Goal: Task Accomplishment & Management: Manage account settings

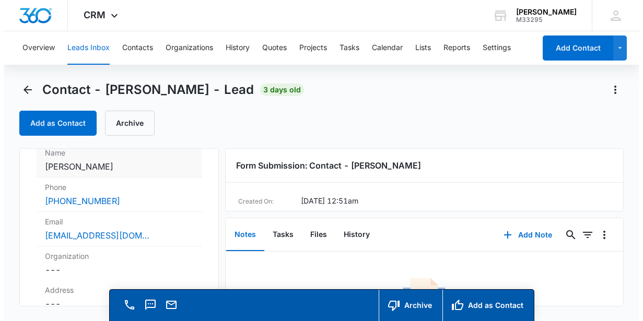
scroll to position [95, 0]
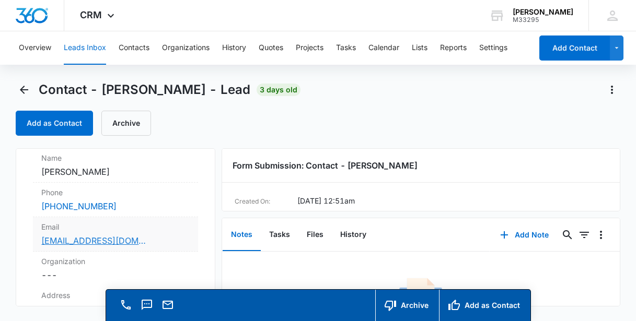
click at [80, 240] on link "[EMAIL_ADDRESS][DOMAIN_NAME]" at bounding box center [93, 241] width 105 height 13
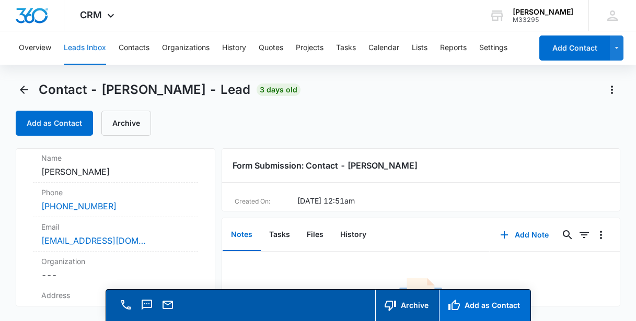
click at [474, 307] on button "Add as Contact" at bounding box center [484, 305] width 91 height 31
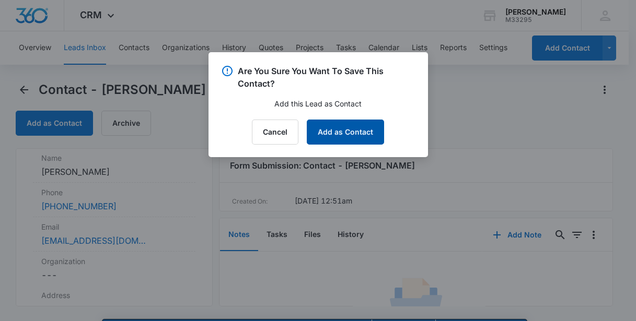
click at [354, 135] on button "Add as Contact" at bounding box center [345, 132] width 77 height 25
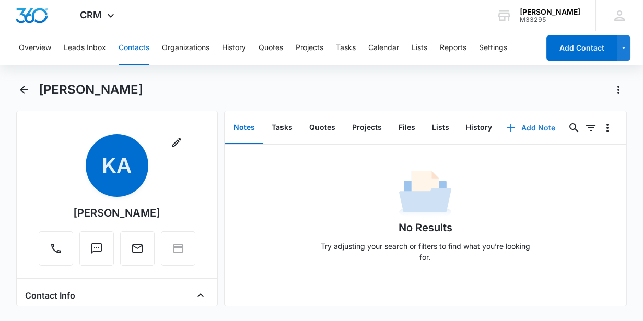
click at [523, 129] on button "Add Note" at bounding box center [532, 128] width 70 height 25
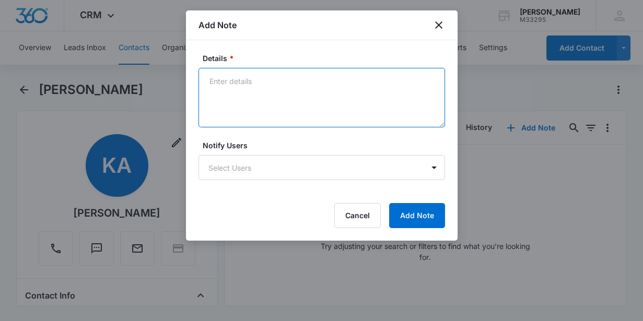
click at [231, 90] on textarea "Details *" at bounding box center [322, 98] width 247 height 60
type textarea "welcome email was sent with detail."
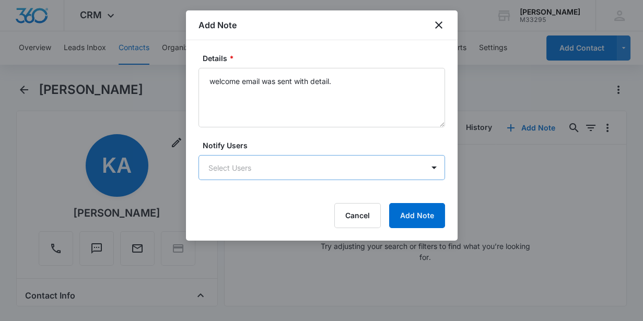
click at [283, 176] on body "CRM Apps Reputation Websites Forms CRM Email Social Content Ads Intelligence Fi…" at bounding box center [321, 160] width 643 height 321
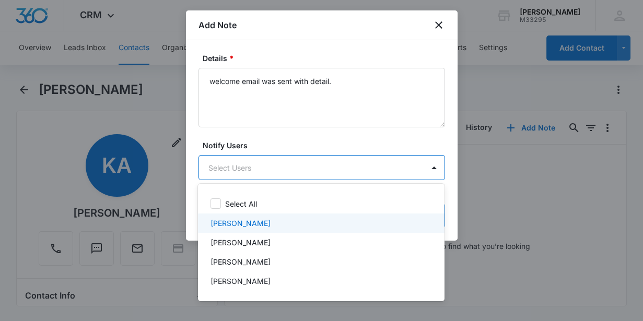
drag, startPoint x: 272, startPoint y: 261, endPoint x: 263, endPoint y: 225, distance: 37.3
click at [263, 225] on div "Select All [PERSON_NAME] [PERSON_NAME] [PERSON_NAME] [PERSON_NAME]" at bounding box center [321, 242] width 247 height 101
click at [263, 225] on div "[PERSON_NAME]" at bounding box center [321, 223] width 220 height 11
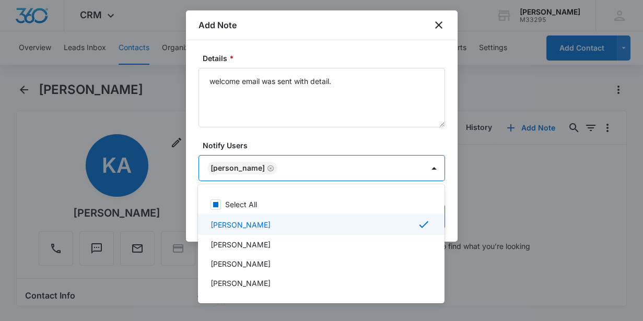
click at [449, 215] on div at bounding box center [321, 160] width 643 height 321
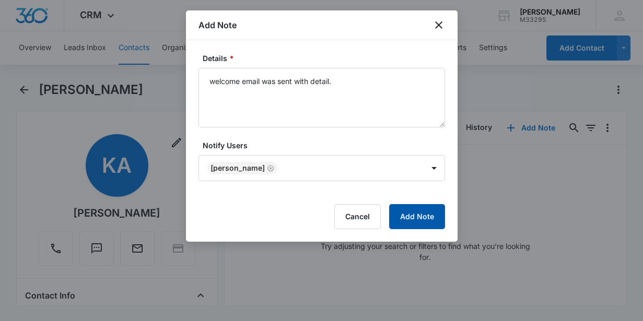
click at [428, 215] on button "Add Note" at bounding box center [417, 216] width 56 height 25
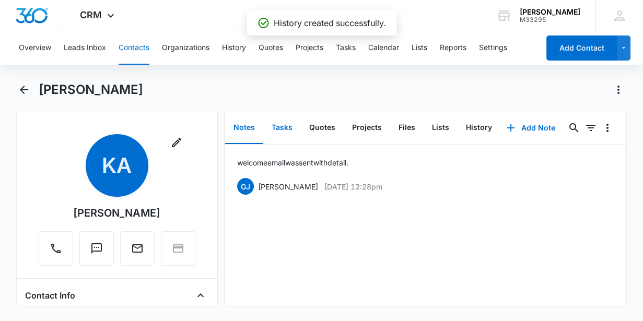
click at [280, 123] on button "Tasks" at bounding box center [282, 128] width 38 height 32
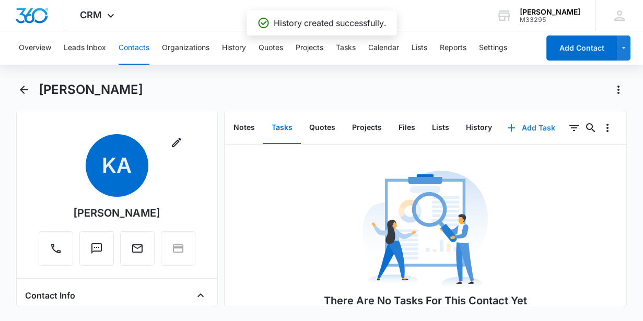
click at [545, 125] on button "Add Task" at bounding box center [531, 128] width 69 height 25
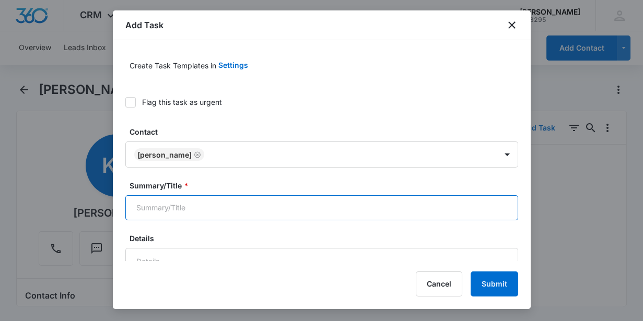
click at [185, 205] on input "Summary/Title *" at bounding box center [321, 207] width 393 height 25
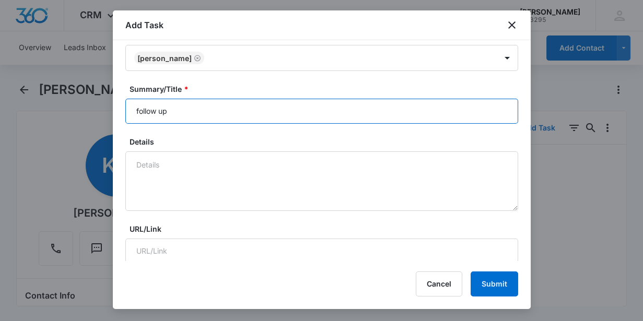
scroll to position [142, 0]
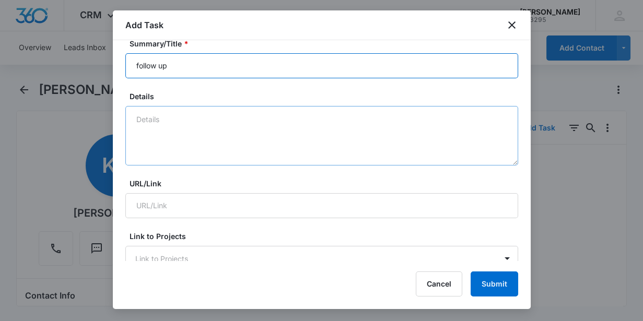
type input "follow up"
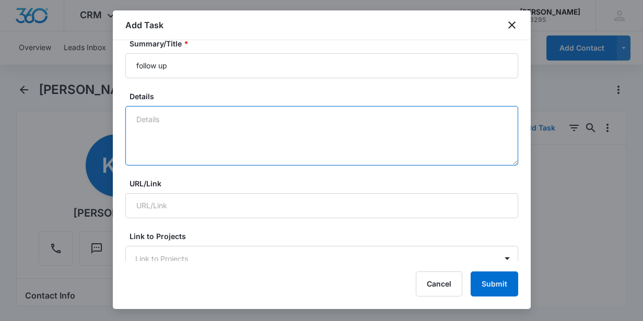
click at [193, 131] on textarea "Details" at bounding box center [321, 136] width 393 height 60
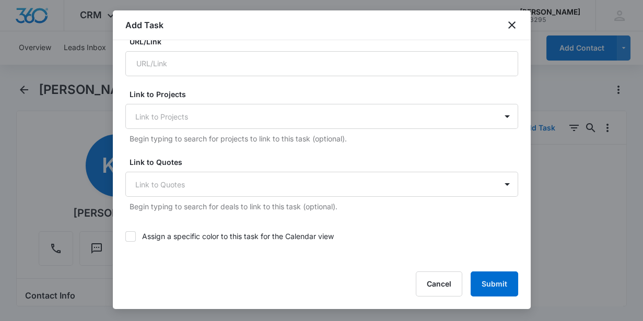
scroll to position [285, 0]
click at [179, 133] on p "Begin typing to search for projects to link to this task (optional)." at bounding box center [324, 138] width 389 height 11
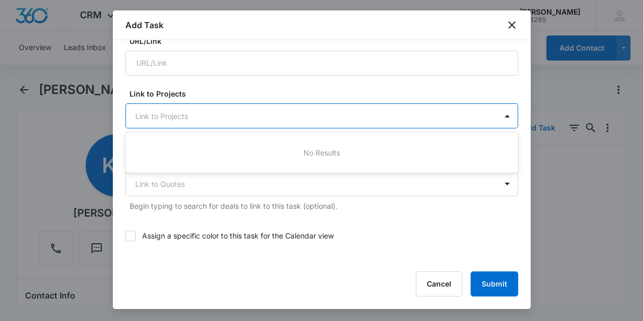
click at [168, 112] on div at bounding box center [315, 116] width 361 height 13
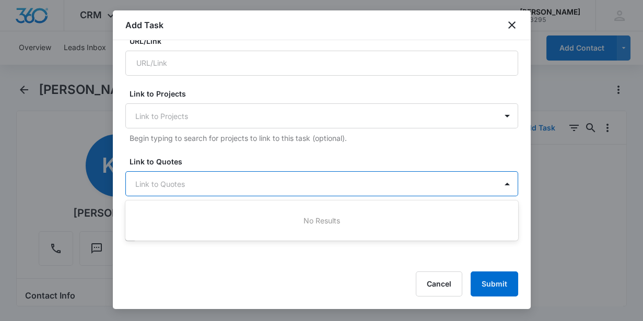
click at [168, 175] on div "Link to Quotes" at bounding box center [311, 184] width 371 height 24
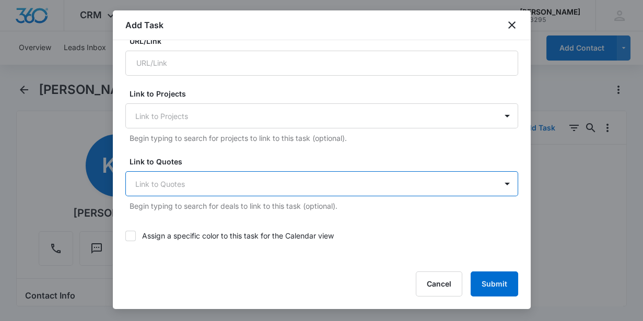
click at [163, 185] on div at bounding box center [315, 184] width 361 height 13
click at [182, 153] on form "Create Task Templates in Settings Flag this task as urgent Contact [PERSON_NAME…" at bounding box center [321, 224] width 393 height 913
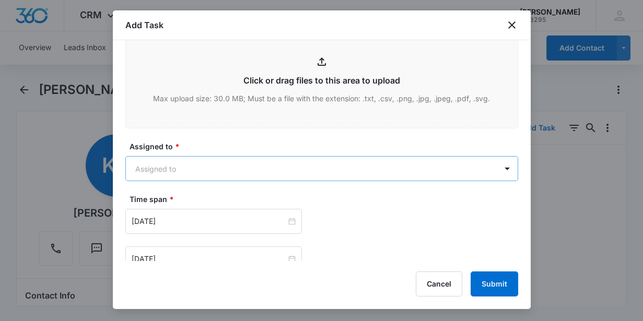
scroll to position [522, 0]
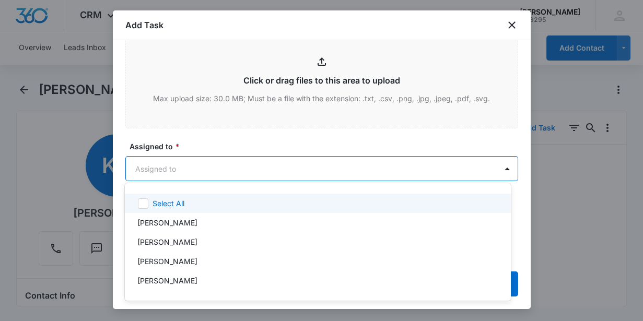
click at [179, 170] on body "CRM Apps Reputation Websites Forms CRM Email Social Content Ads Intelligence Fi…" at bounding box center [321, 160] width 643 height 321
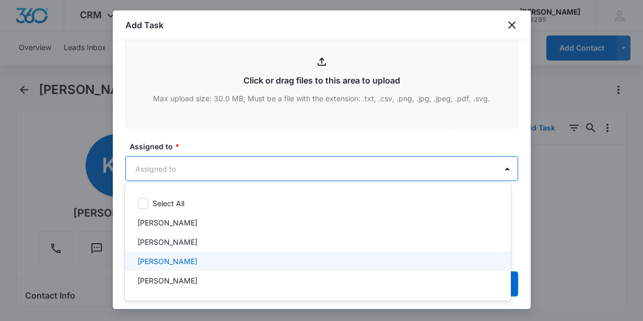
click at [176, 261] on p "[PERSON_NAME]" at bounding box center [167, 261] width 60 height 11
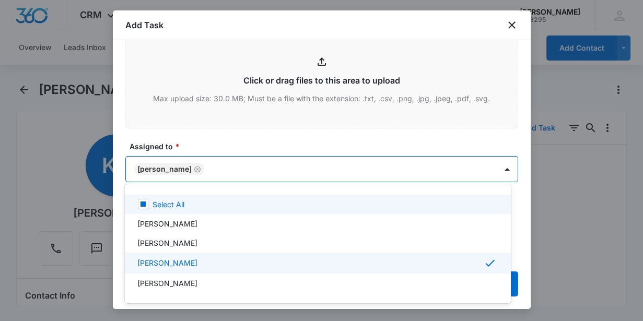
click at [246, 141] on div at bounding box center [321, 160] width 643 height 321
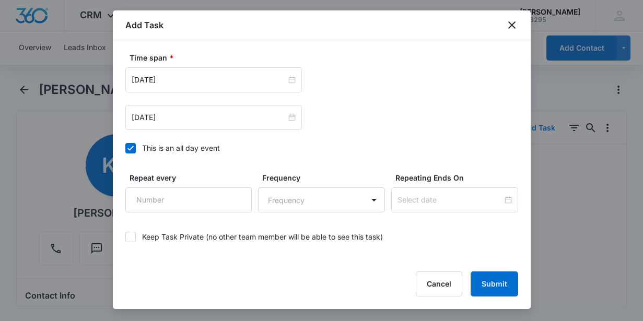
scroll to position [617, 0]
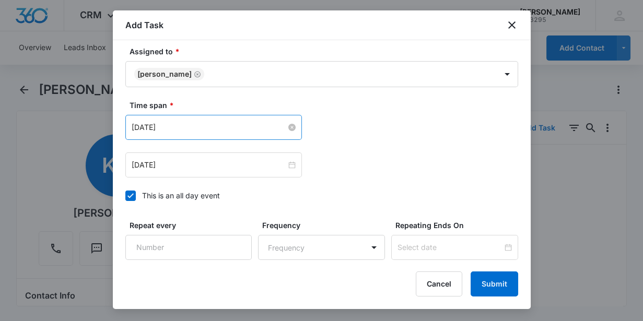
click at [269, 123] on input "[DATE]" at bounding box center [209, 127] width 155 height 11
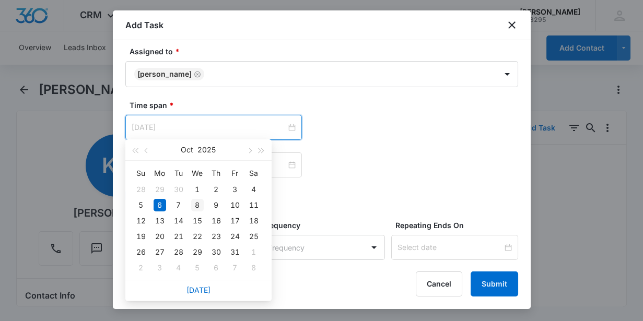
type input "[DATE]"
click at [195, 206] on div "8" at bounding box center [197, 205] width 13 height 13
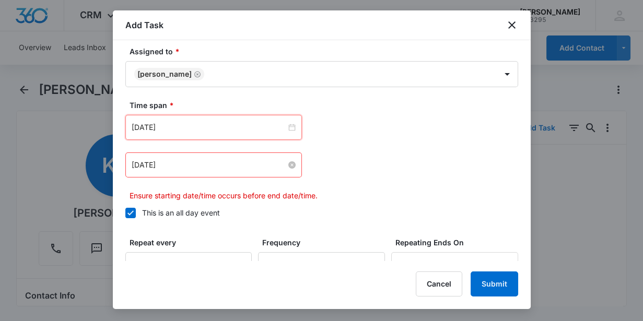
click at [266, 167] on input "[DATE]" at bounding box center [209, 164] width 155 height 11
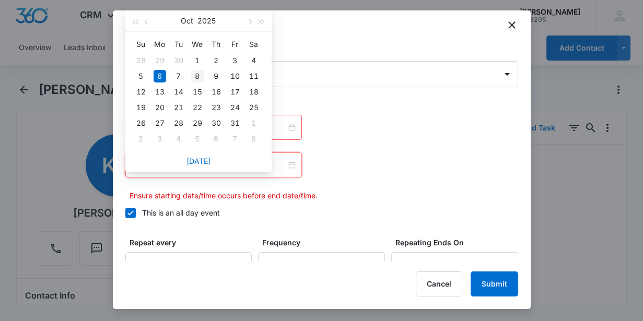
type input "[DATE]"
click at [196, 77] on div "8" at bounding box center [197, 76] width 13 height 13
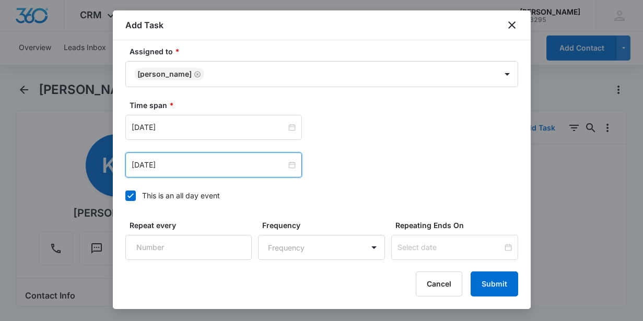
click at [347, 156] on div "[DATE] [DATE] Su Mo Tu We Th Fr Sa 28 29 30 1 2 3 4 5 6 7 8 9 10 11 12 13 14 15…" at bounding box center [321, 165] width 393 height 25
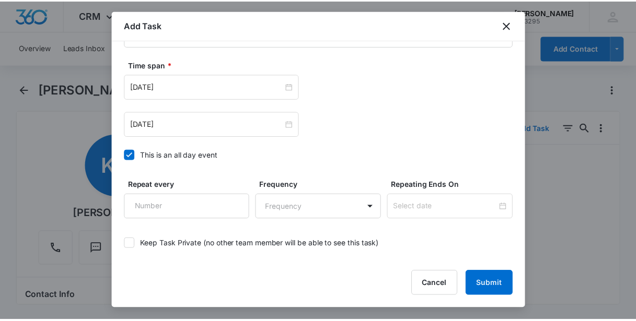
scroll to position [703, 0]
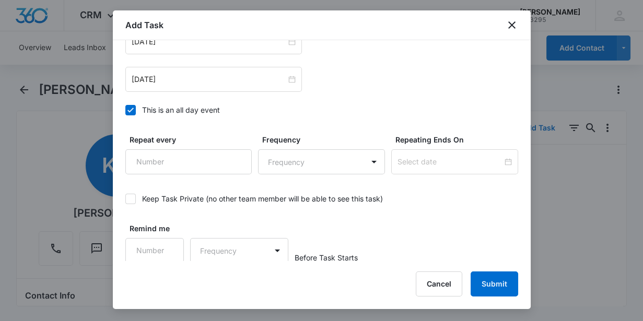
click at [128, 195] on icon at bounding box center [130, 198] width 9 height 9
click at [125, 199] on input "Keep Task Private (no other team member will be able to see this task)" at bounding box center [125, 199] width 0 height 0
drag, startPoint x: 504, startPoint y: 289, endPoint x: 483, endPoint y: 296, distance: 22.3
click at [504, 289] on button "Submit" at bounding box center [495, 284] width 48 height 25
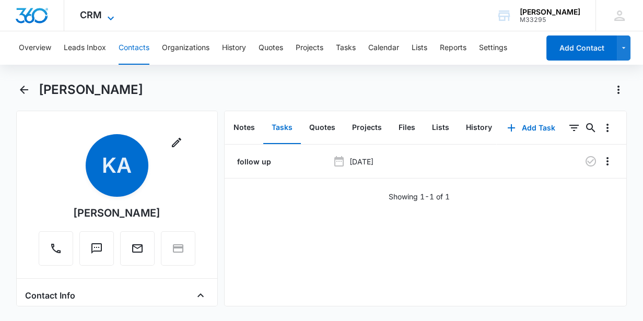
click at [96, 15] on span "CRM" at bounding box center [91, 14] width 22 height 11
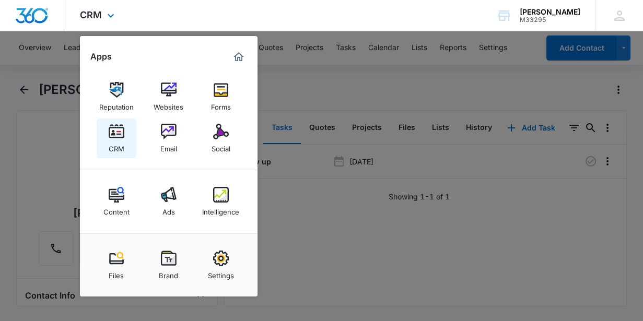
click at [119, 141] on div "CRM" at bounding box center [117, 147] width 16 height 14
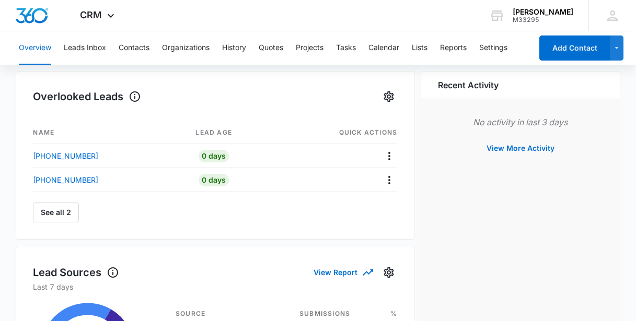
scroll to position [142, 0]
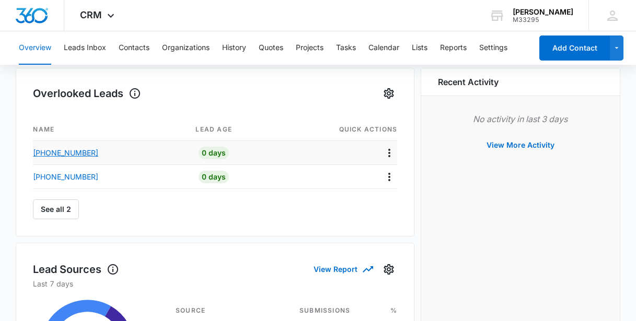
click at [77, 151] on p "[PHONE_NUMBER]" at bounding box center [65, 152] width 65 height 11
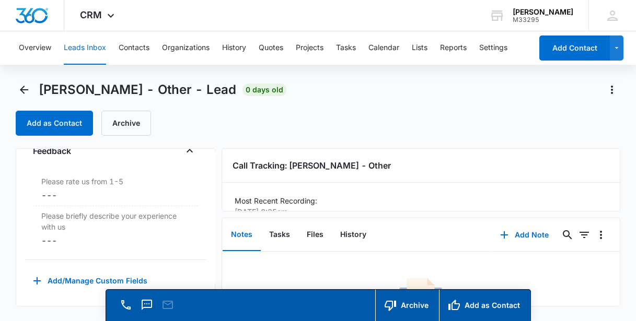
scroll to position [47, 0]
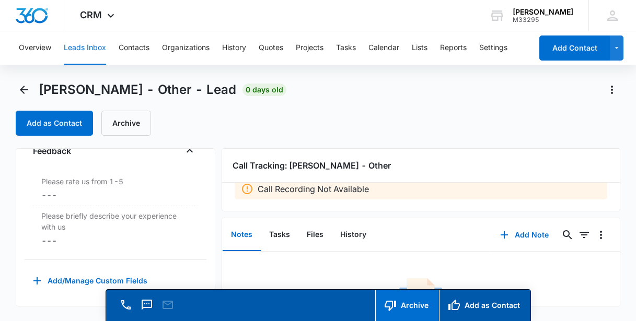
click at [424, 303] on button "Archive" at bounding box center [407, 305] width 64 height 31
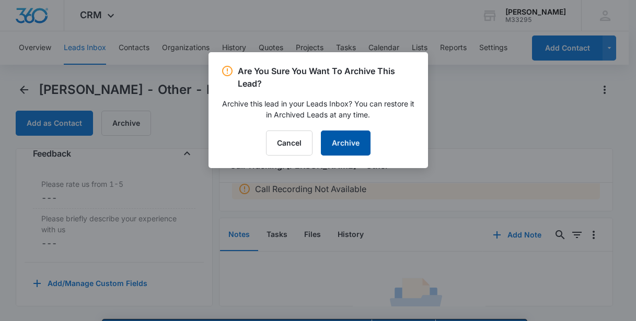
click at [334, 141] on button "Archive" at bounding box center [346, 143] width 50 height 25
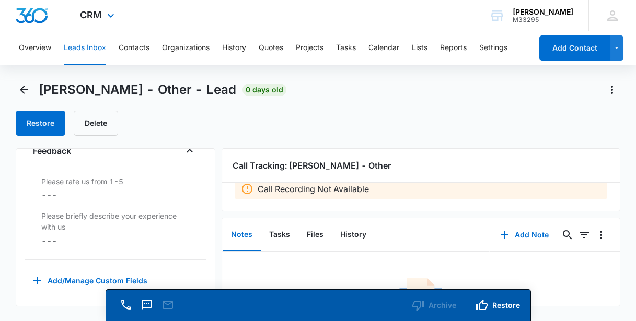
click at [103, 13] on div "CRM Apps Reputation Websites Forms CRM Email Social Content Ads Intelligence Fi…" at bounding box center [98, 15] width 68 height 31
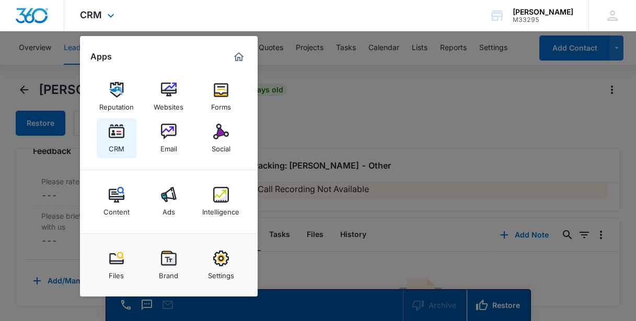
click at [112, 137] on img at bounding box center [117, 132] width 16 height 16
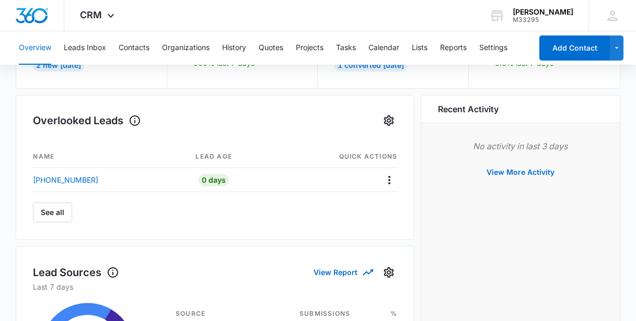
scroll to position [142, 0]
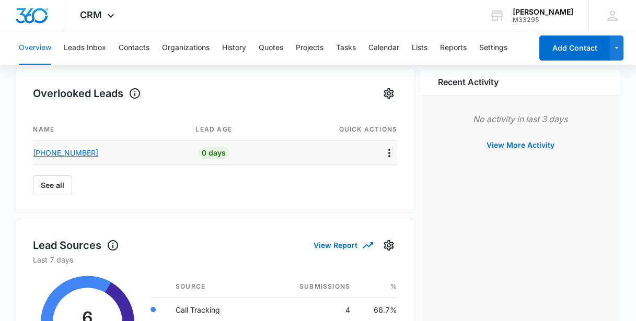
click at [63, 154] on p "[PHONE_NUMBER]" at bounding box center [65, 152] width 65 height 11
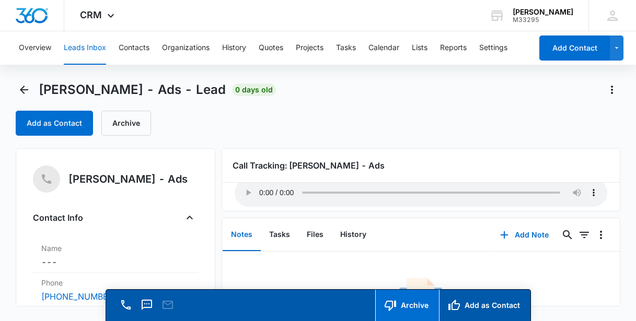
click at [418, 305] on button "Archive" at bounding box center [407, 305] width 64 height 31
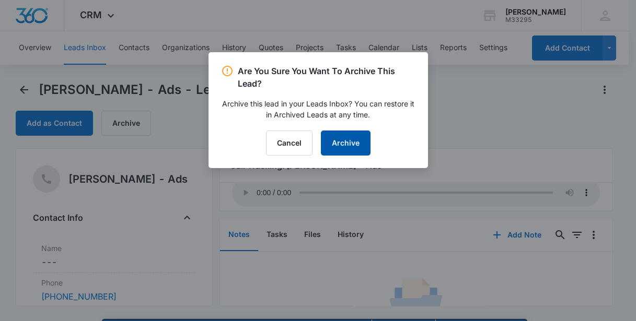
click at [344, 143] on button "Archive" at bounding box center [346, 143] width 50 height 25
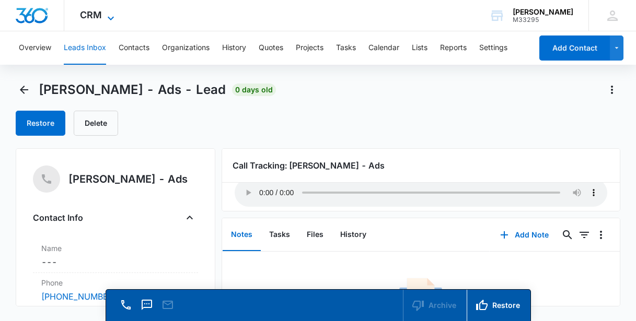
click at [93, 17] on span "CRM" at bounding box center [91, 14] width 22 height 11
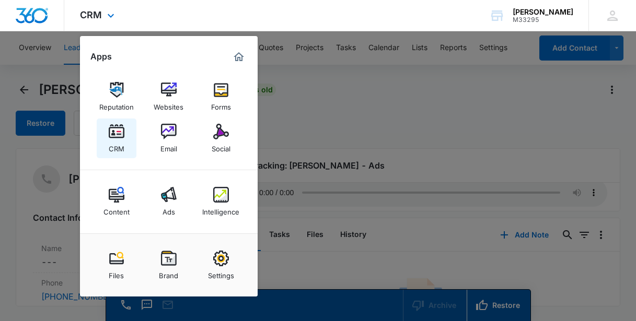
click at [110, 136] on img at bounding box center [117, 132] width 16 height 16
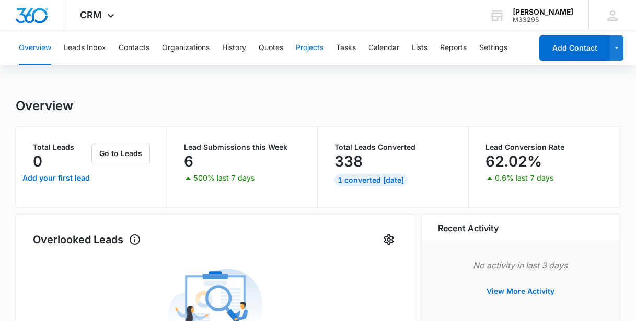
click at [307, 43] on button "Projects" at bounding box center [310, 47] width 28 height 33
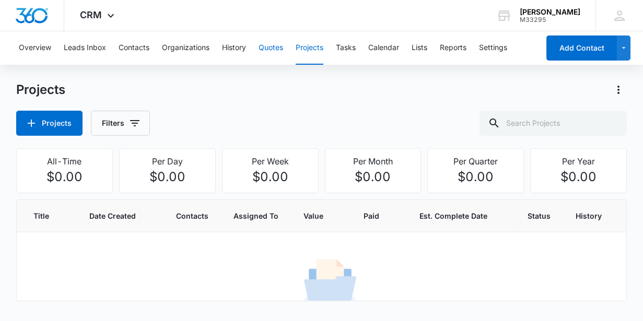
click at [268, 47] on button "Quotes" at bounding box center [271, 47] width 25 height 33
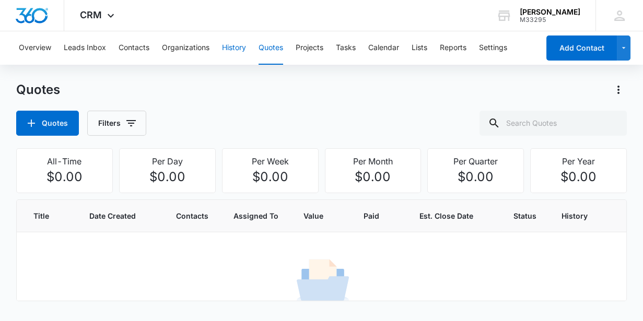
click at [237, 53] on button "History" at bounding box center [234, 47] width 24 height 33
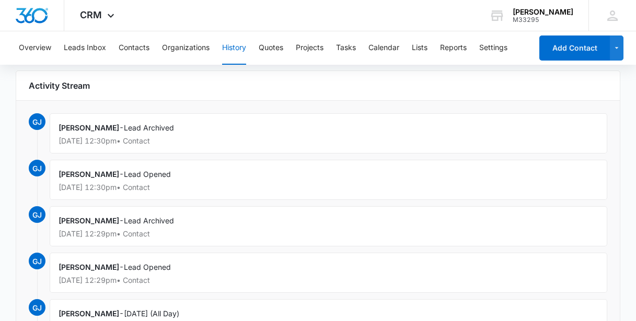
scroll to position [47, 0]
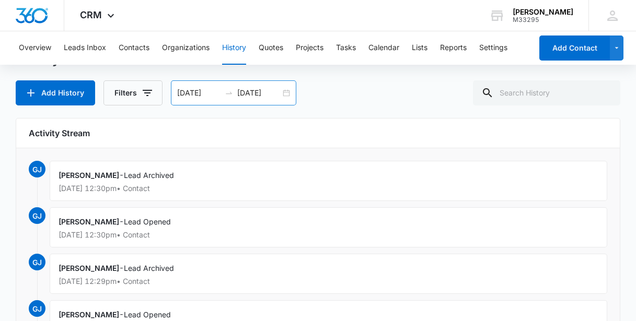
click at [208, 97] on input "[DATE]" at bounding box center [198, 92] width 43 height 11
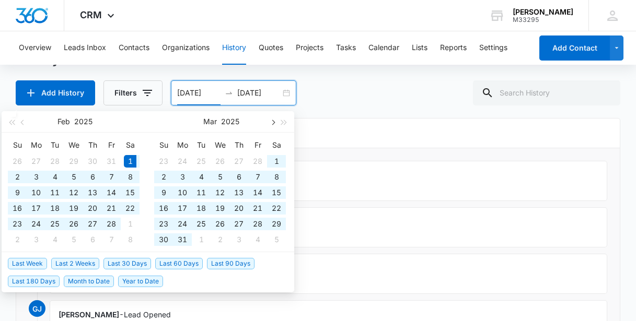
click at [271, 122] on span "button" at bounding box center [272, 122] width 5 height 5
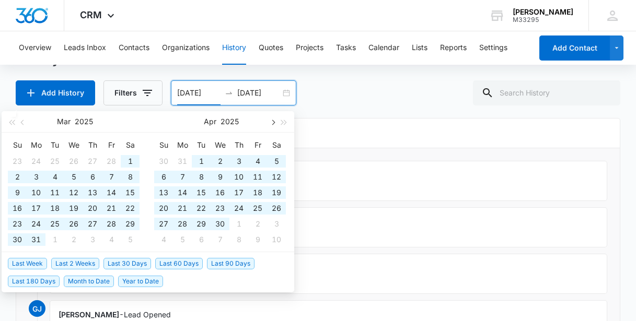
click at [271, 122] on span "button" at bounding box center [272, 122] width 5 height 5
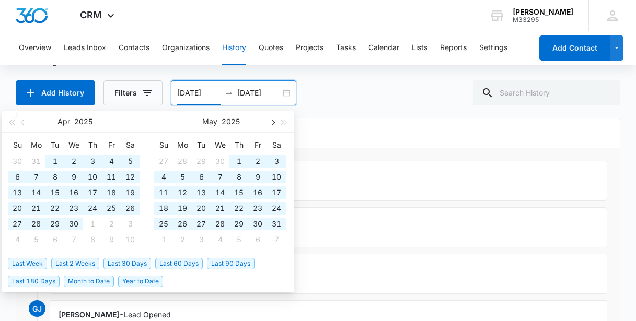
click at [271, 122] on span "button" at bounding box center [272, 122] width 5 height 5
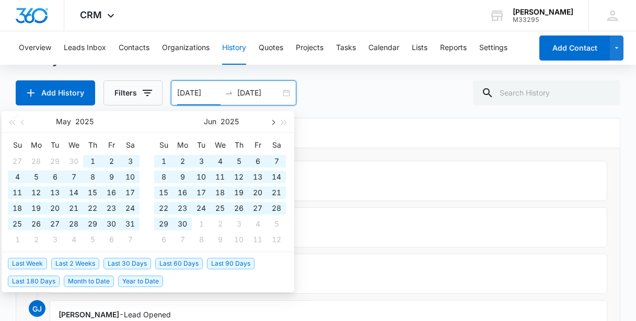
click at [271, 122] on span "button" at bounding box center [272, 122] width 5 height 5
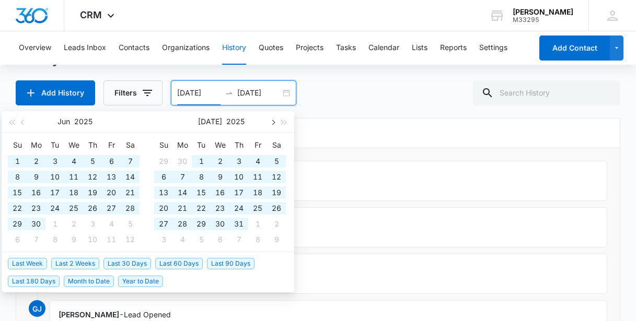
click at [271, 122] on span "button" at bounding box center [272, 122] width 5 height 5
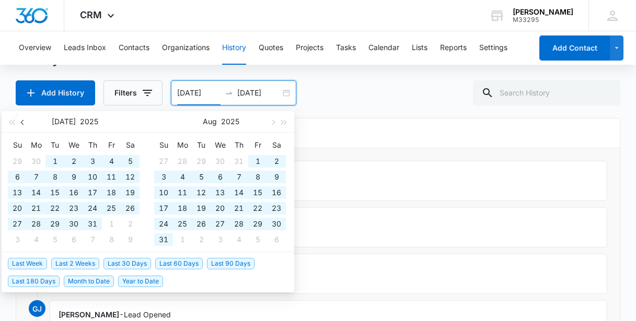
click at [21, 123] on button "button" at bounding box center [22, 121] width 11 height 21
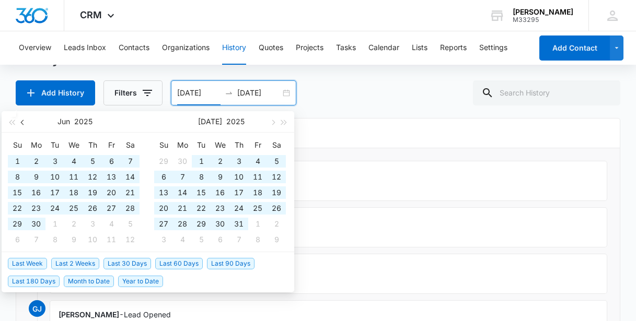
click at [20, 124] on button "button" at bounding box center [22, 121] width 11 height 21
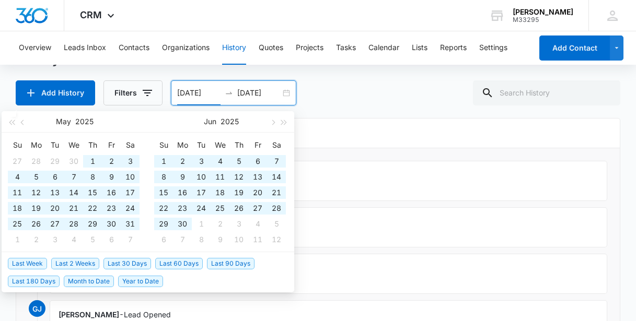
click at [217, 118] on div "[DATE]" at bounding box center [221, 121] width 91 height 21
type input "[DATE]"
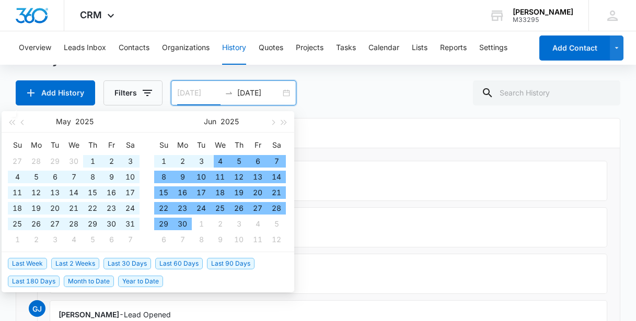
click at [215, 157] on div "4" at bounding box center [220, 161] width 13 height 13
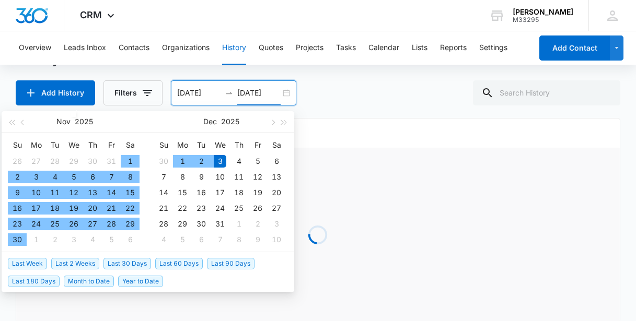
type input "[DATE]"
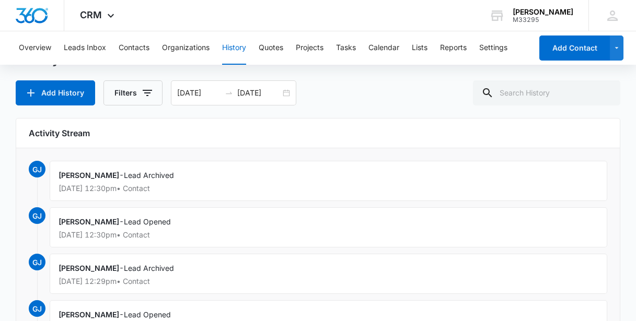
click at [351, 100] on div "Add History Filters [DATE] [DATE] [DATE] Su Mo Tu We Th Fr Sa 26 27 28 29 30 31…" at bounding box center [318, 92] width 604 height 25
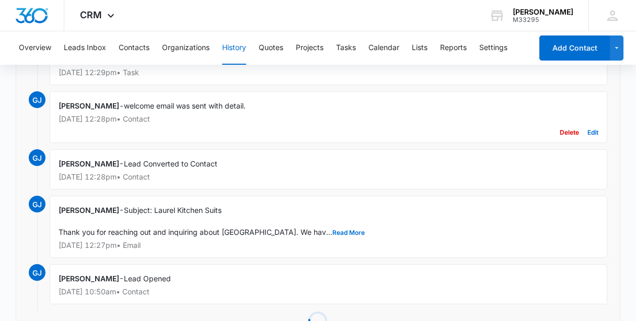
scroll to position [411, 0]
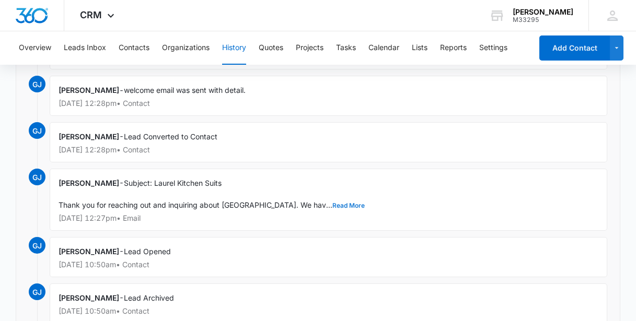
click at [332, 203] on button "Read More" at bounding box center [348, 206] width 32 height 6
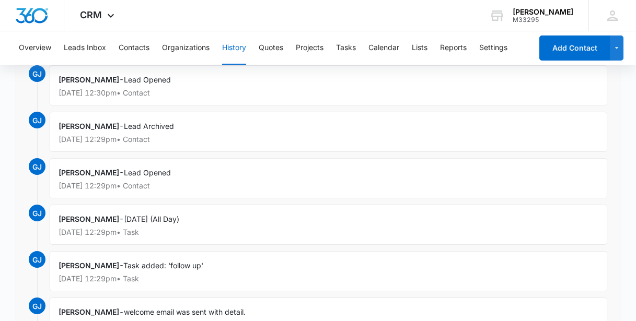
scroll to position [174, 0]
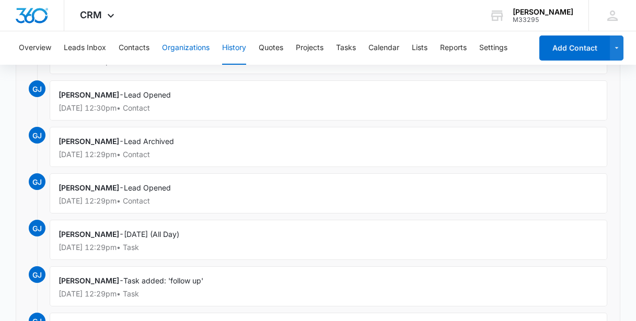
click at [169, 50] on button "Organizations" at bounding box center [186, 47] width 48 height 33
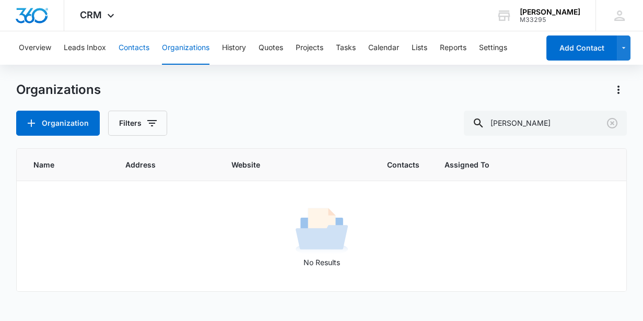
click at [134, 43] on button "Contacts" at bounding box center [134, 47] width 31 height 33
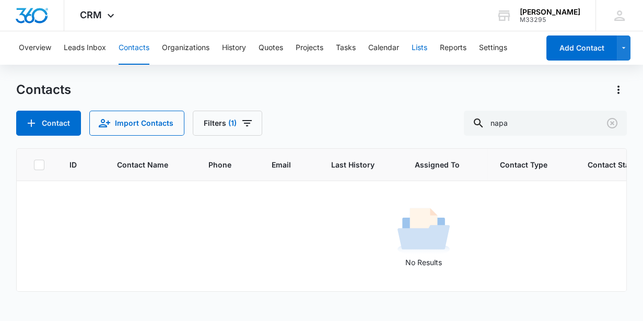
click at [423, 48] on button "Lists" at bounding box center [420, 47] width 16 height 33
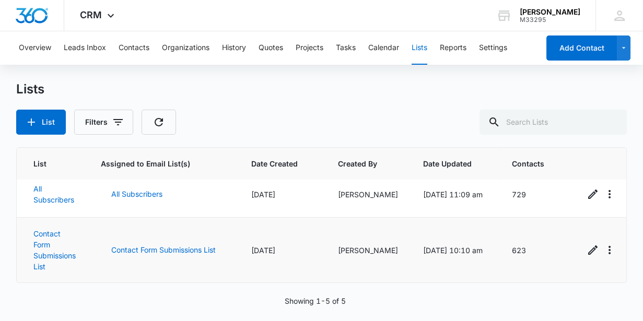
scroll to position [107, 0]
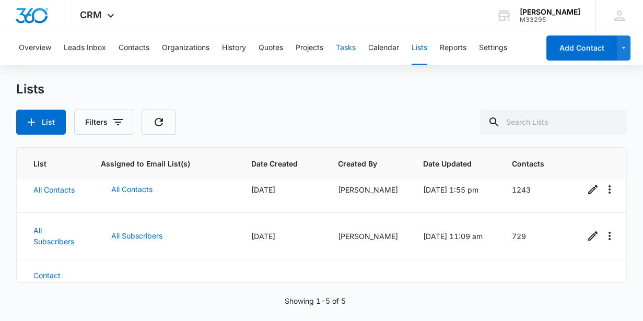
click at [343, 49] on button "Tasks" at bounding box center [346, 47] width 20 height 33
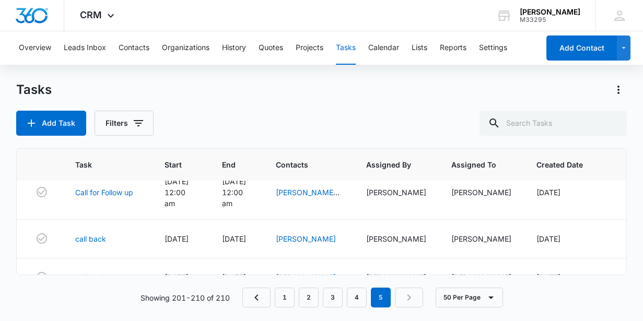
scroll to position [327, 0]
click at [285, 302] on link "1" at bounding box center [285, 298] width 20 height 20
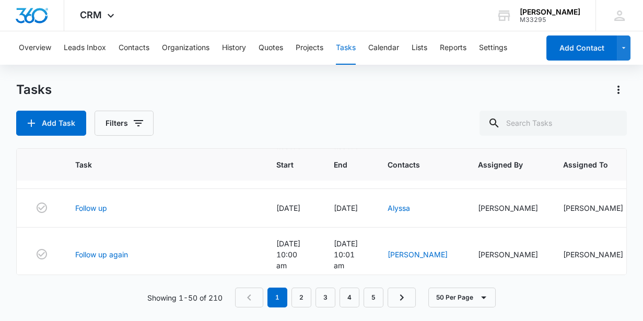
scroll to position [1934, 0]
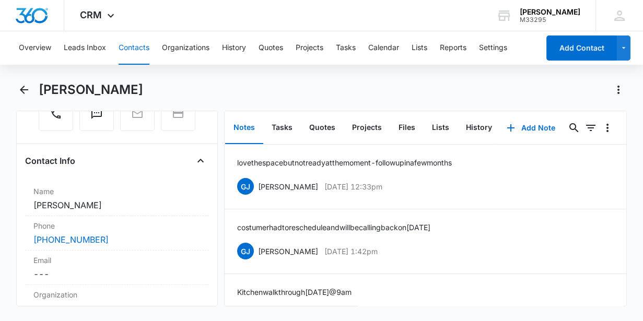
scroll to position [142, 0]
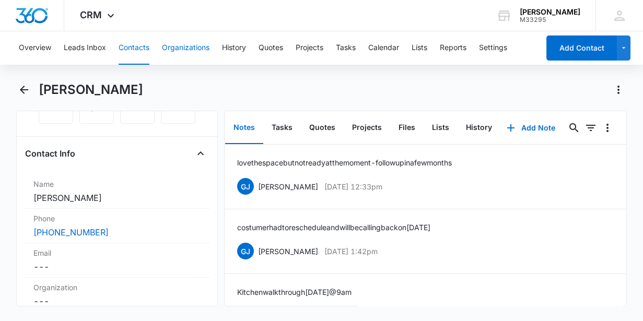
click at [197, 47] on button "Organizations" at bounding box center [186, 47] width 48 height 33
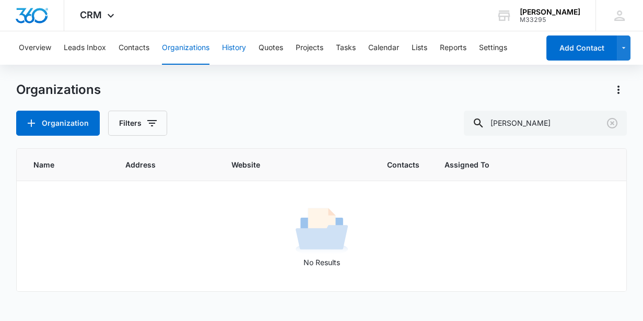
click at [241, 47] on button "History" at bounding box center [234, 47] width 24 height 33
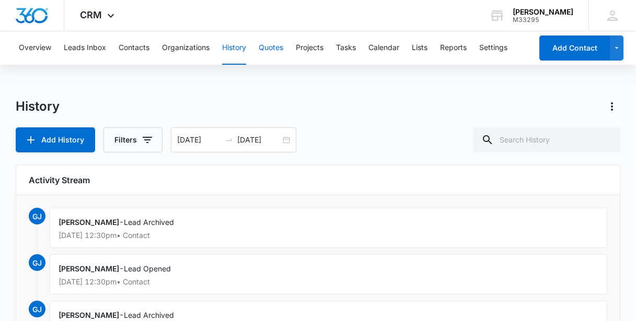
click at [278, 50] on button "Quotes" at bounding box center [271, 47] width 25 height 33
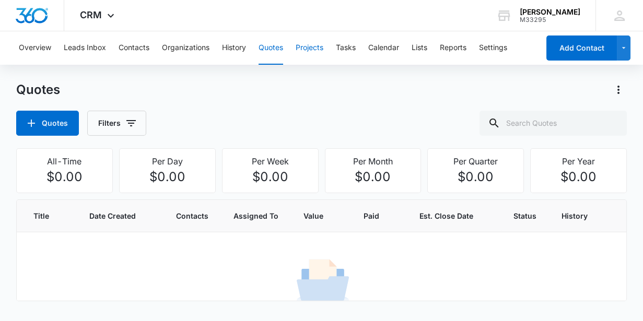
click at [310, 46] on button "Projects" at bounding box center [310, 47] width 28 height 33
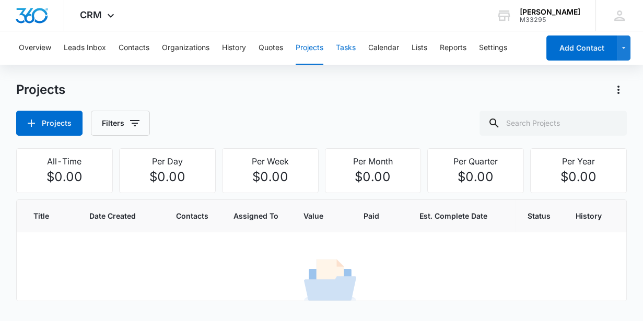
click at [356, 50] on button "Tasks" at bounding box center [346, 47] width 20 height 33
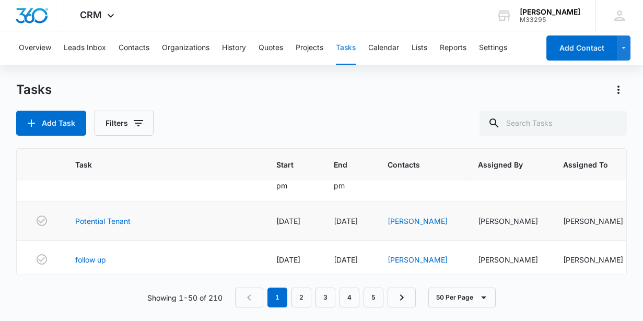
scroll to position [95, 0]
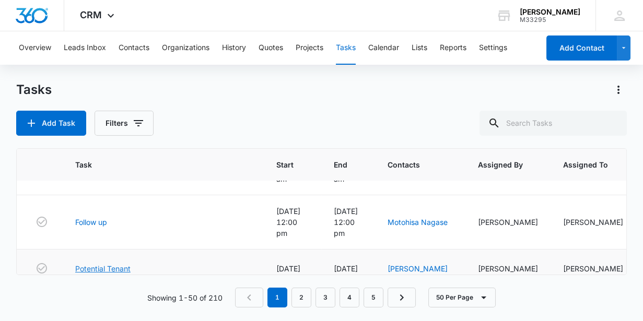
click at [109, 263] on link "Potential Tenant" at bounding box center [102, 268] width 55 height 11
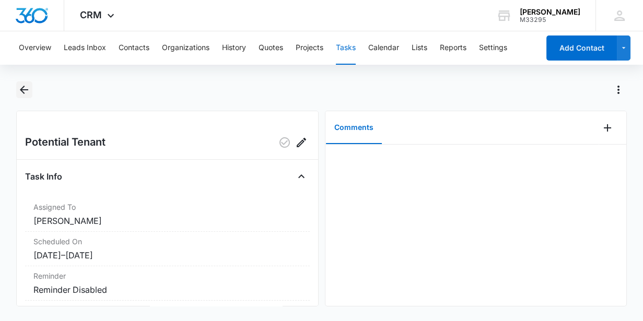
click at [30, 88] on icon "Back" at bounding box center [24, 90] width 13 height 13
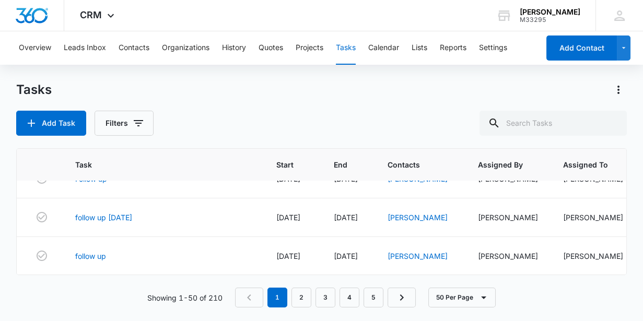
scroll to position [380, 0]
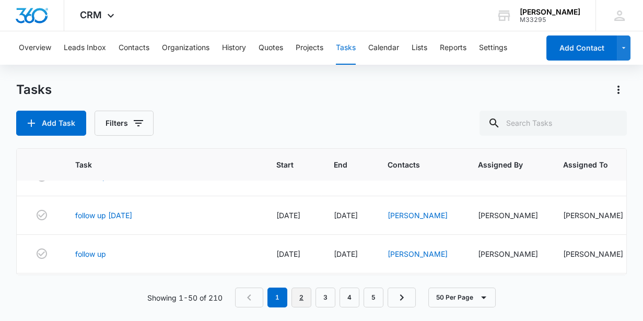
click at [309, 303] on link "2" at bounding box center [302, 298] width 20 height 20
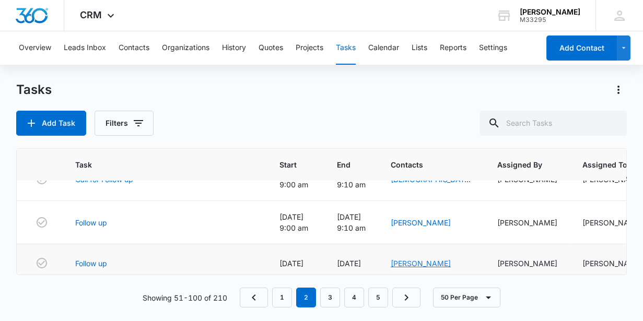
click at [416, 259] on link "Federico M" at bounding box center [421, 263] width 60 height 9
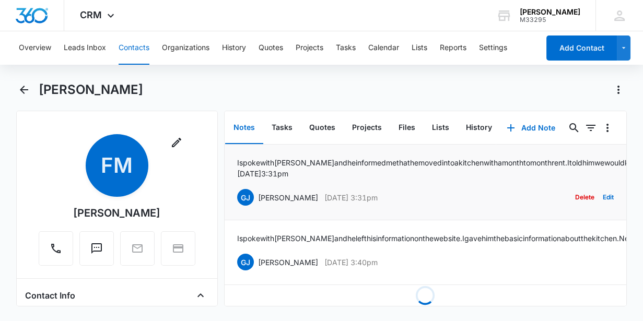
scroll to position [7, 0]
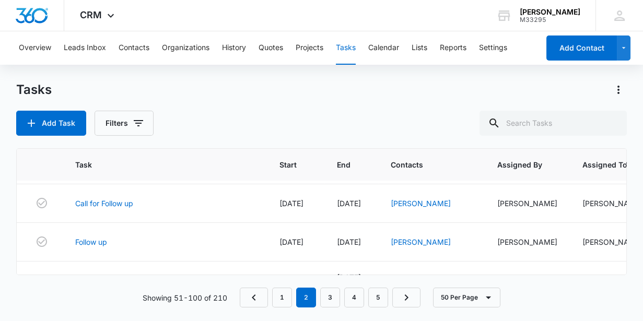
scroll to position [237, 0]
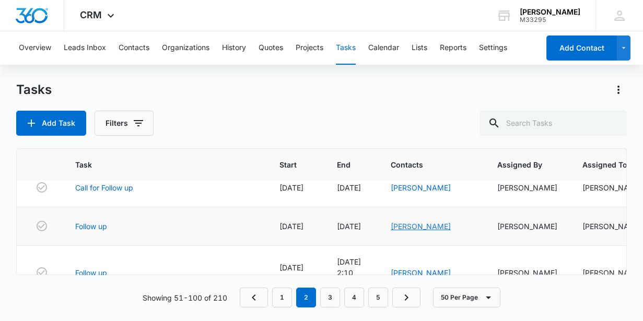
click at [417, 222] on link "Daniel Murphy" at bounding box center [421, 226] width 60 height 9
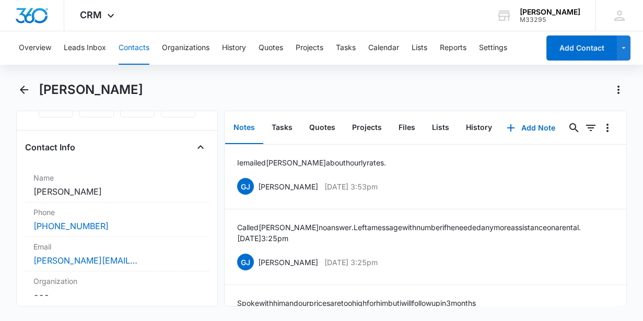
scroll to position [142, 0]
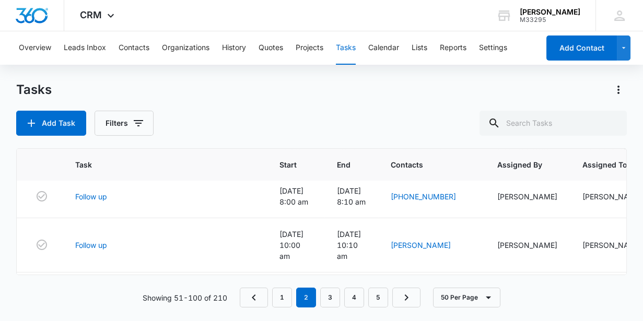
scroll to position [617, 0]
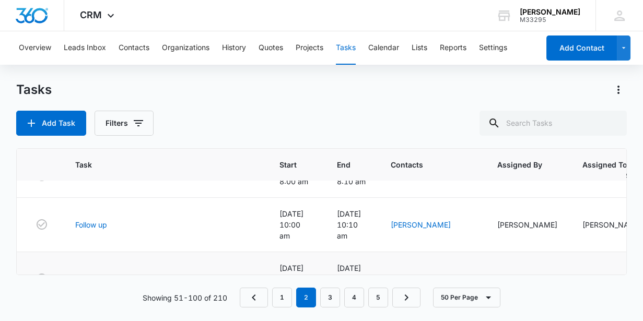
click at [420, 275] on link "Asia Bell" at bounding box center [405, 279] width 29 height 9
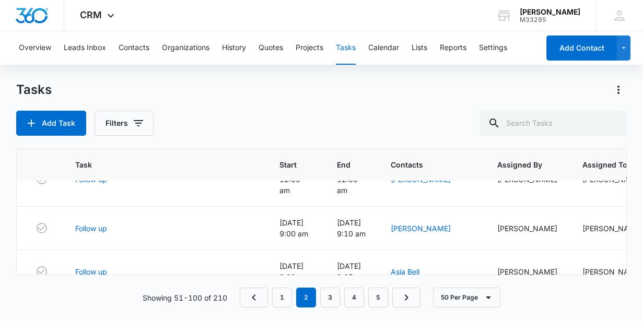
scroll to position [1140, 0]
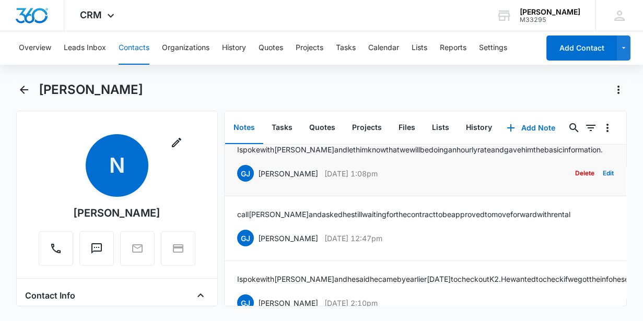
scroll to position [125, 0]
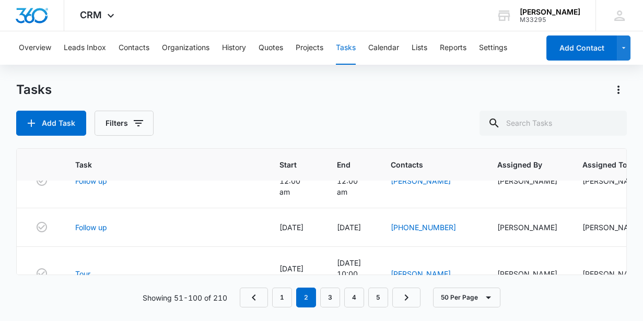
scroll to position [2016, 0]
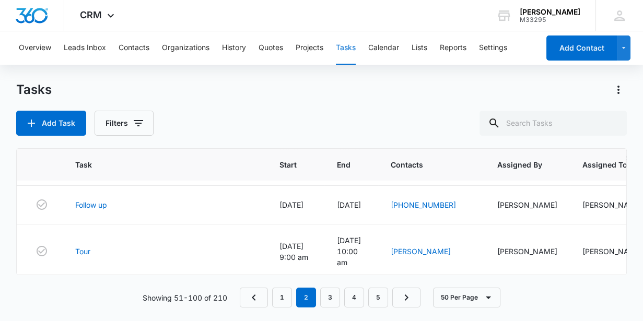
scroll to position [2016, 0]
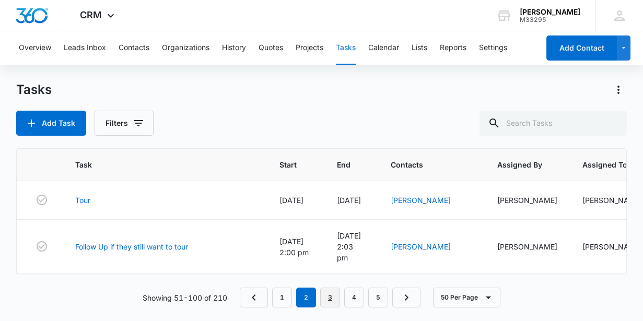
click at [334, 296] on link "3" at bounding box center [330, 298] width 20 height 20
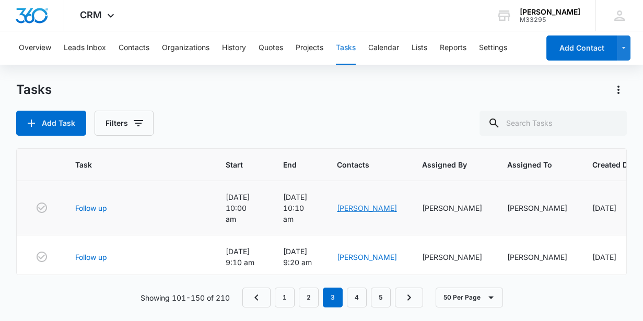
click at [359, 204] on link "Paul" at bounding box center [367, 208] width 60 height 9
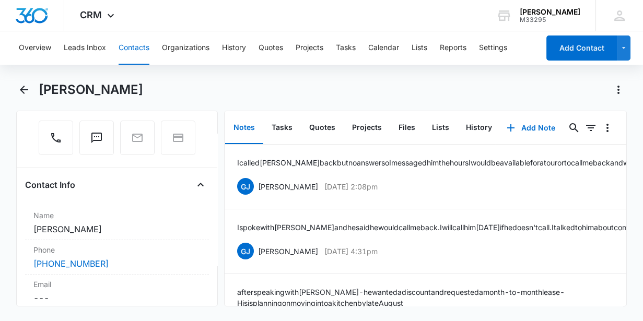
scroll to position [108, 0]
